Goal: Task Accomplishment & Management: Use online tool/utility

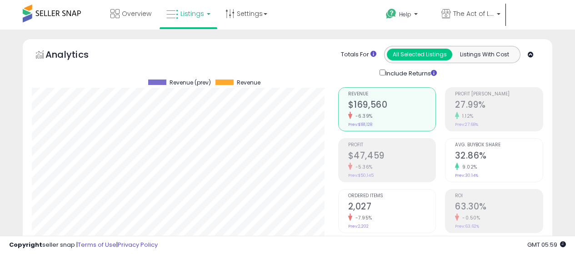
select select "**"
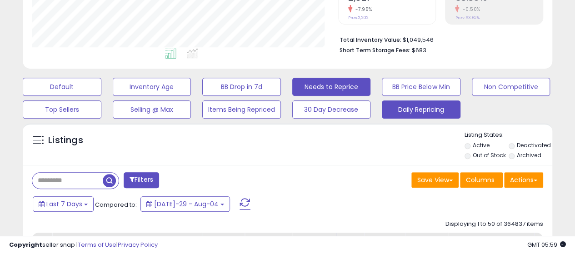
click at [101, 96] on button "Daily Repricing" at bounding box center [62, 87] width 79 height 18
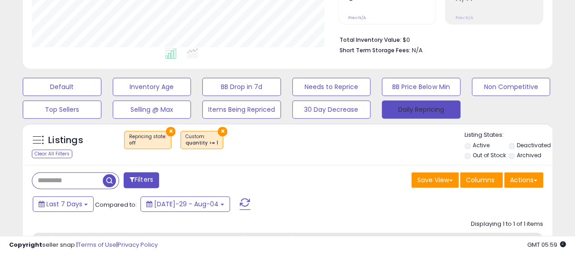
scroll to position [186, 306]
click at [328, 154] on div "Listings Clear All Filters × Repricing state : off" at bounding box center [287, 146] width 529 height 31
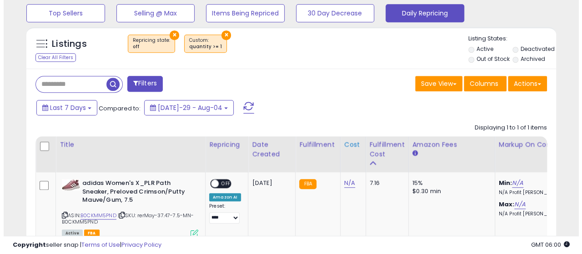
scroll to position [254, 0]
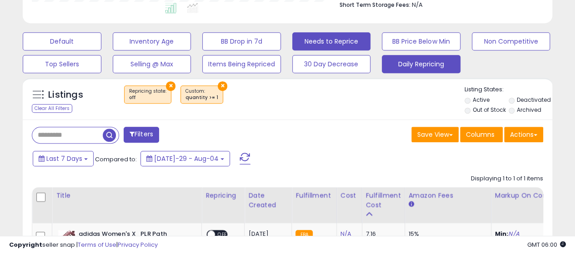
click at [101, 42] on button "Needs to Reprice" at bounding box center [62, 41] width 79 height 18
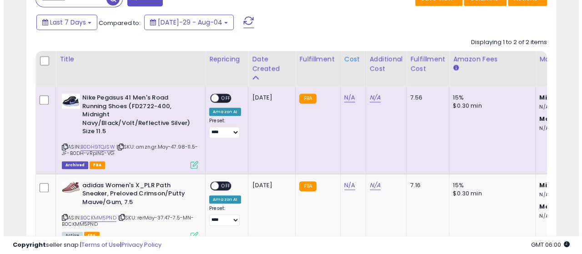
scroll to position [299, 0]
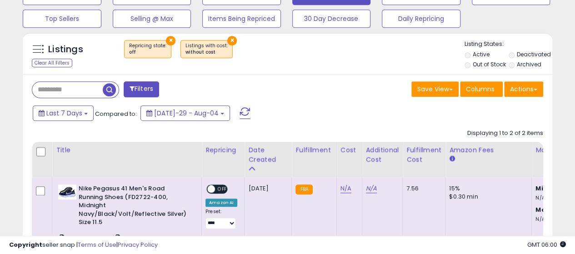
click at [228, 40] on button "×" at bounding box center [232, 41] width 10 height 10
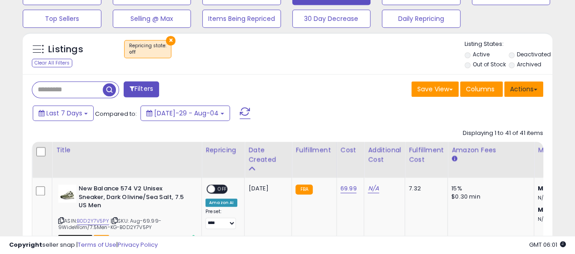
click at [530, 87] on button "Actions" at bounding box center [523, 88] width 39 height 15
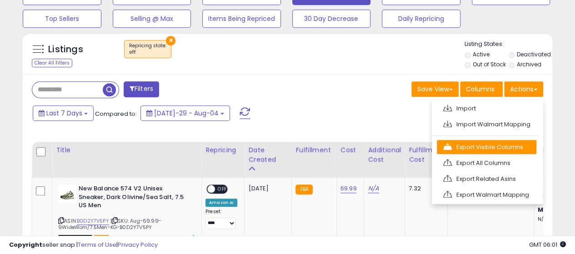
click at [486, 146] on link "Export Visible Columns" at bounding box center [486, 147] width 99 height 14
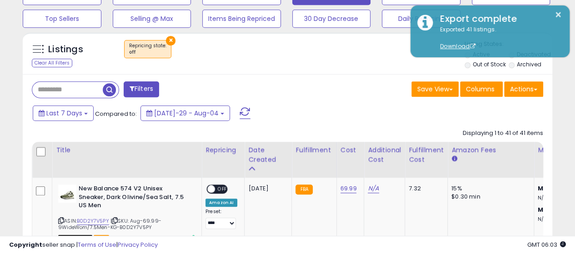
click at [531, 87] on button "Actions" at bounding box center [523, 88] width 39 height 15
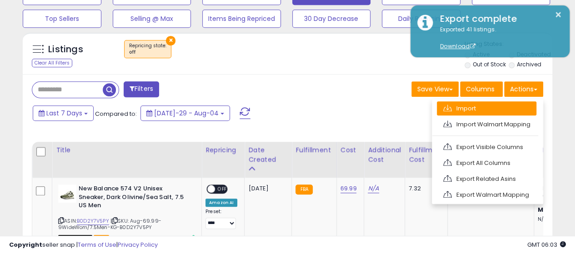
click at [488, 104] on link "Import" at bounding box center [486, 108] width 99 height 14
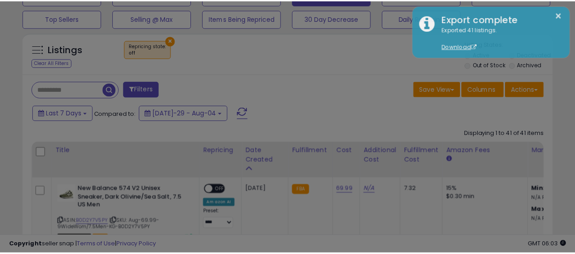
scroll to position [186, 310]
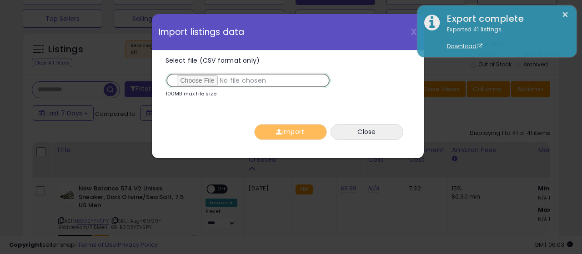
click at [201, 79] on input "Select file (CSV format only)" at bounding box center [247, 80] width 165 height 15
type input "**********"
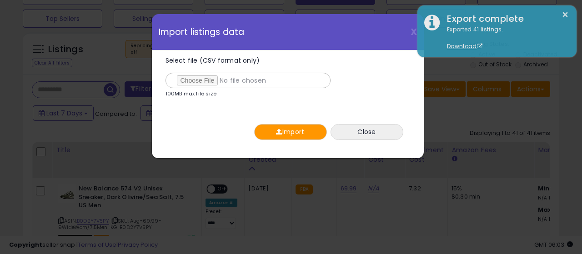
click at [289, 128] on button "Import" at bounding box center [290, 132] width 73 height 16
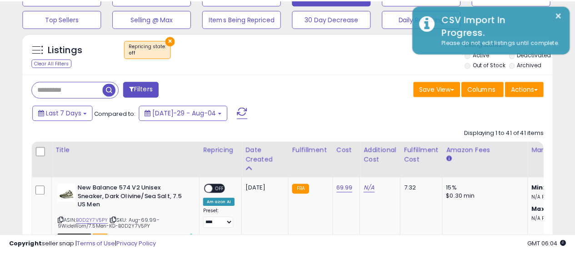
scroll to position [454131, 454011]
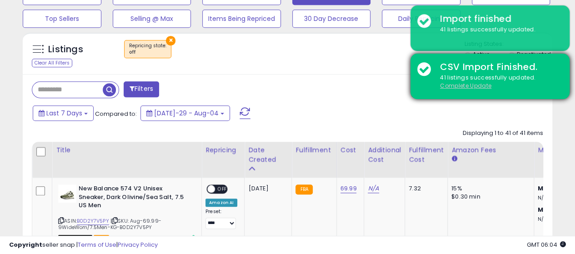
click at [462, 86] on u "Complete Update" at bounding box center [465, 86] width 51 height 8
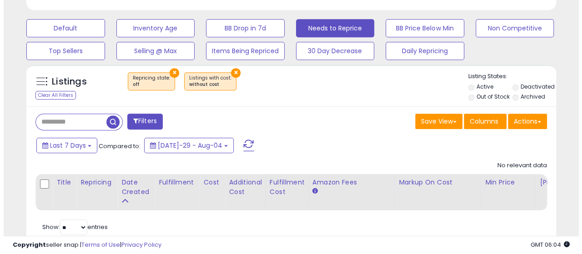
scroll to position [254, 0]
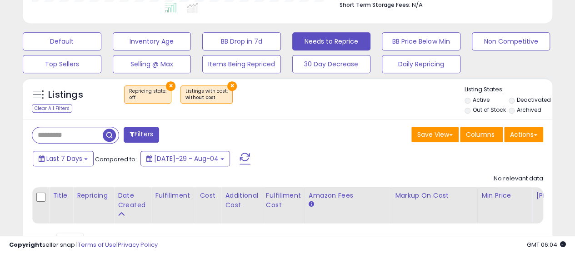
click at [228, 83] on button "×" at bounding box center [232, 86] width 10 height 10
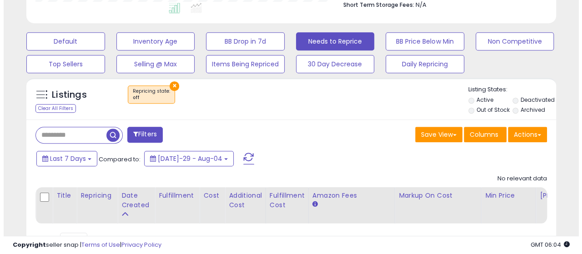
scroll to position [186, 306]
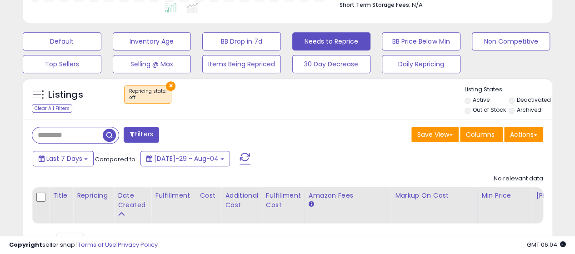
click at [170, 86] on button "×" at bounding box center [171, 86] width 10 height 10
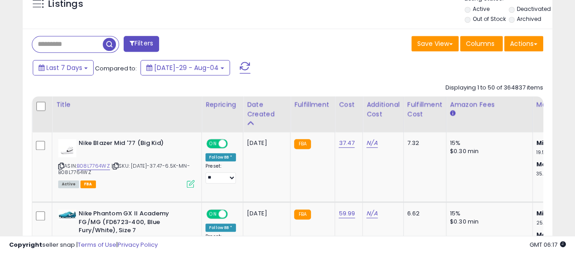
scroll to position [254, 0]
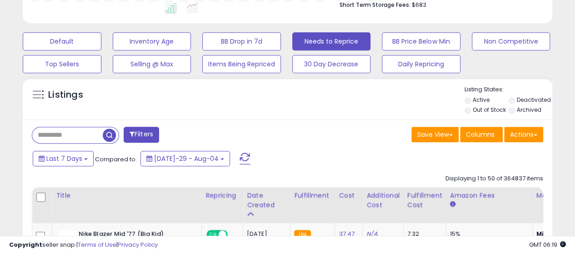
click at [132, 97] on div "Listings" at bounding box center [287, 100] width 529 height 31
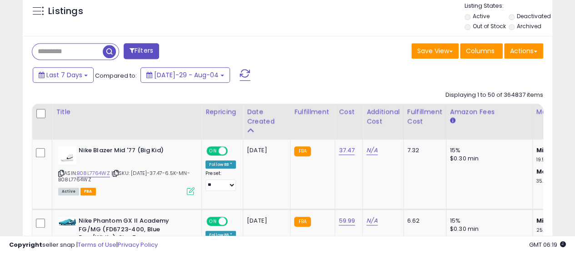
scroll to position [209, 0]
